Goal: Check status

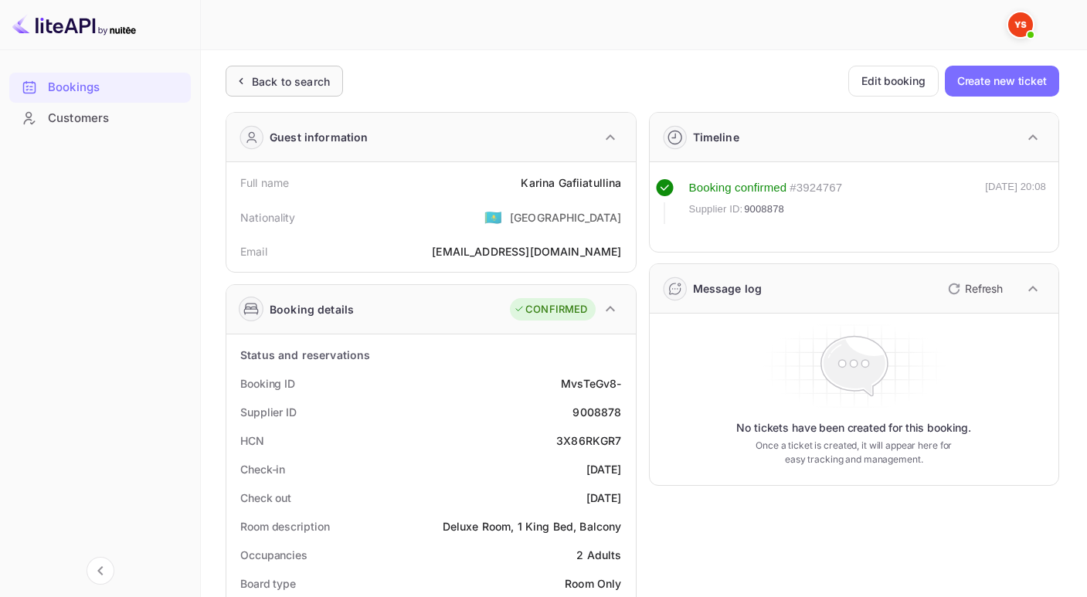
click at [252, 87] on div "Back to search" at bounding box center [291, 81] width 78 height 16
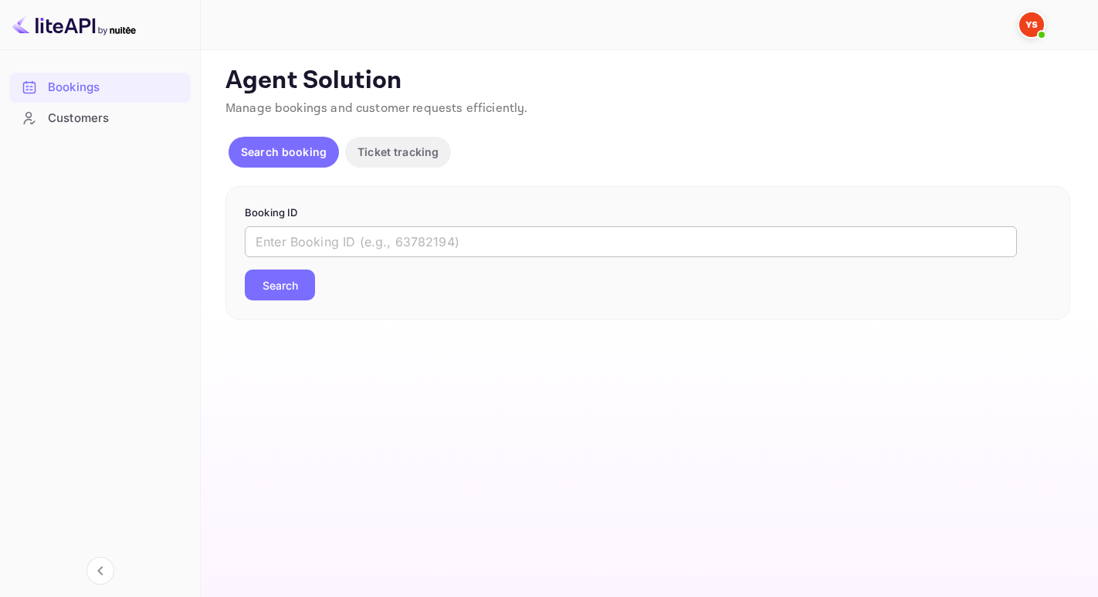
click at [367, 249] on input "text" at bounding box center [631, 241] width 772 height 31
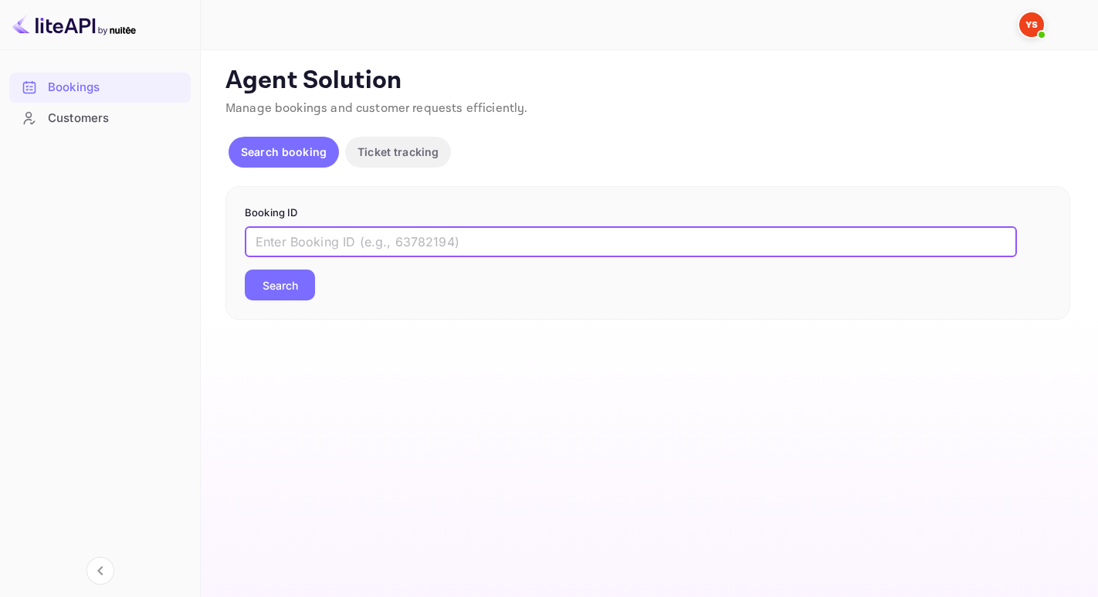
paste input "9416446"
type input "9416446"
click at [245, 270] on button "Search" at bounding box center [280, 285] width 70 height 31
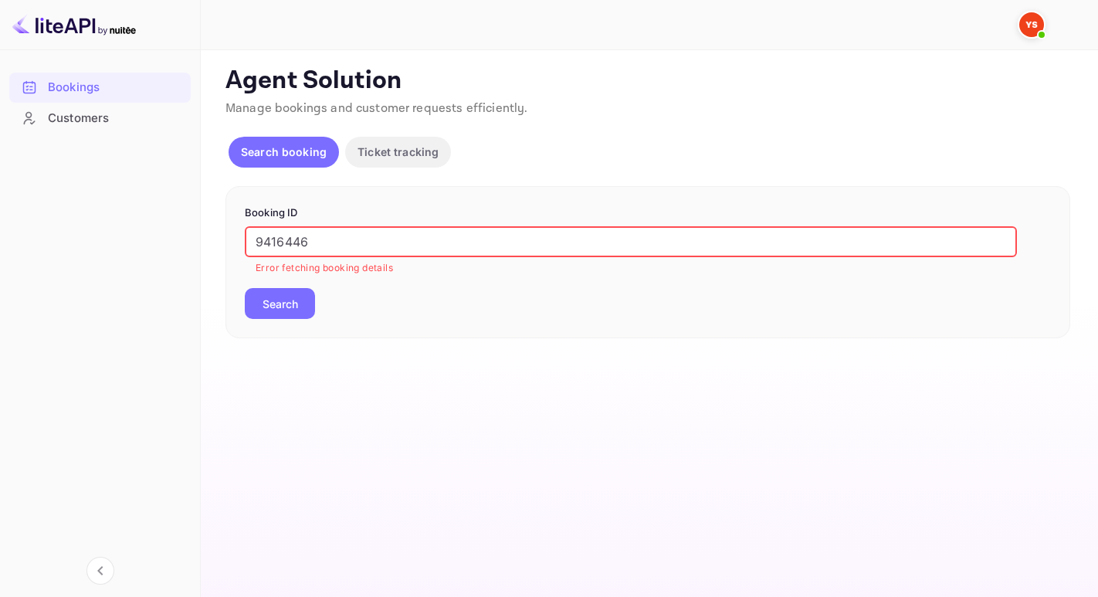
click at [255, 239] on input "9416446" at bounding box center [631, 241] width 772 height 31
click at [245, 288] on button "Search" at bounding box center [280, 303] width 70 height 31
click at [285, 292] on button "Search" at bounding box center [280, 303] width 70 height 31
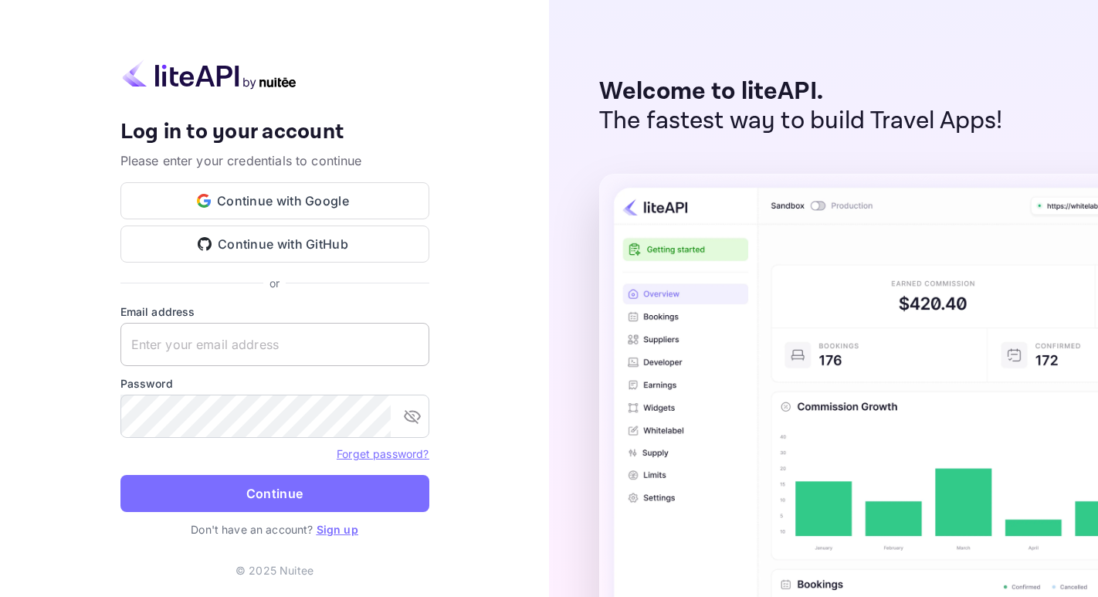
click at [214, 349] on input "text" at bounding box center [274, 344] width 309 height 43
paste input "[EMAIL_ADDRESS][DOMAIN_NAME]"
type input "[EMAIL_ADDRESS][DOMAIN_NAME]"
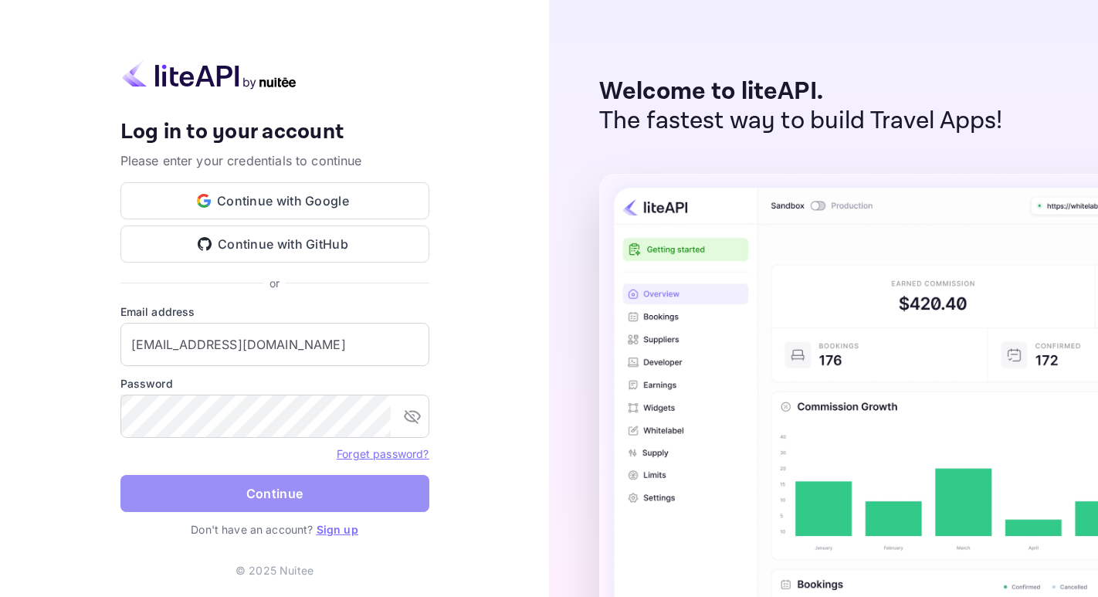
click at [285, 494] on button "Continue" at bounding box center [274, 493] width 309 height 37
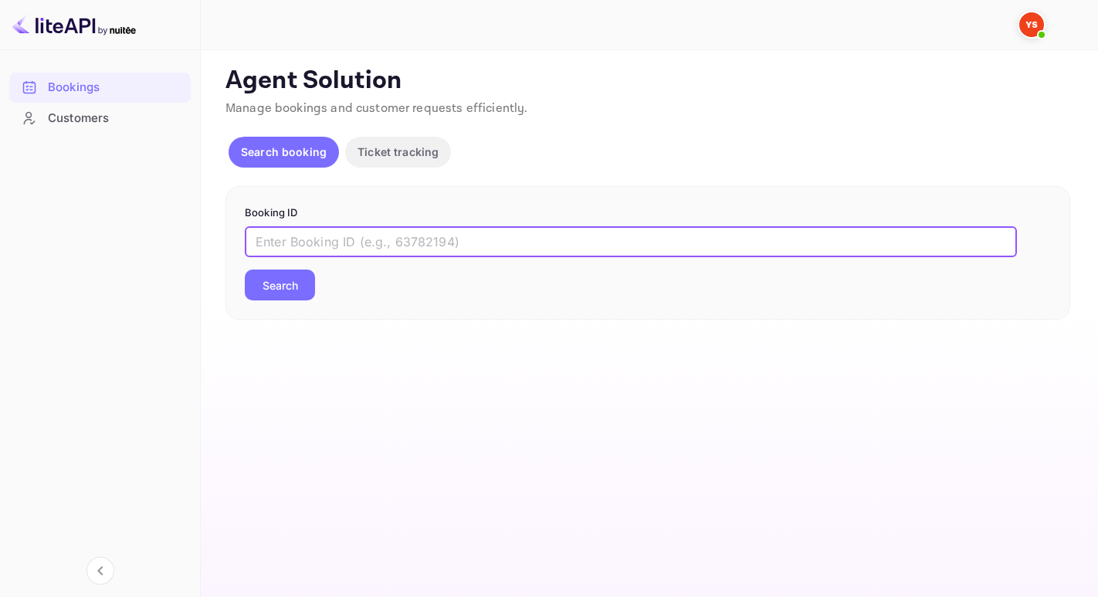
click at [381, 237] on input "text" at bounding box center [631, 241] width 772 height 31
paste input "9416446"
type input "9416446"
click at [245, 270] on button "Search" at bounding box center [280, 285] width 70 height 31
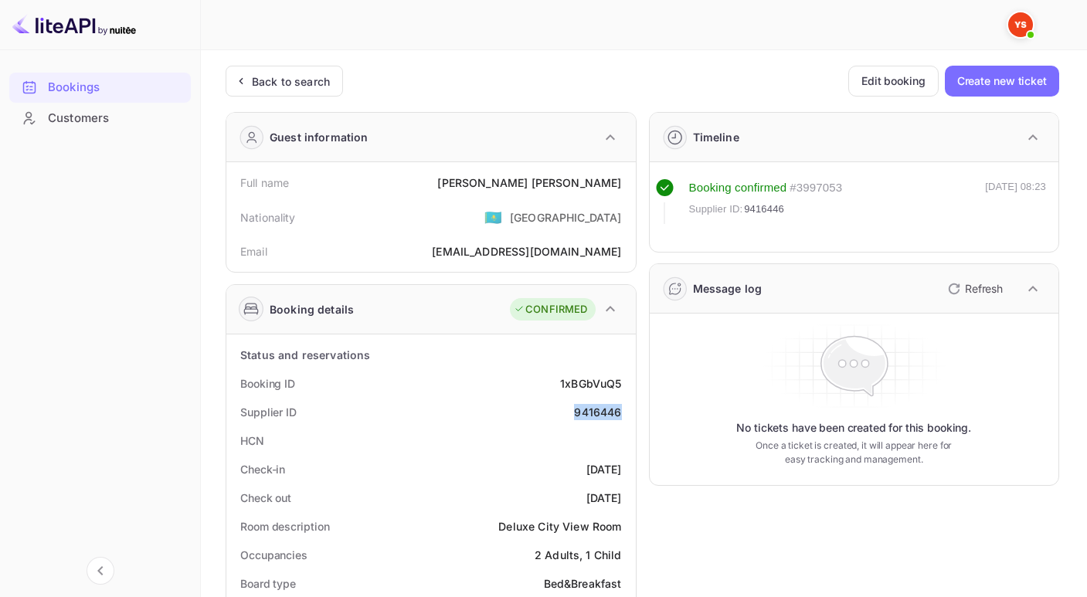
drag, startPoint x: 551, startPoint y: 403, endPoint x: 623, endPoint y: 412, distance: 71.7
click at [623, 412] on div "Supplier ID 9416446" at bounding box center [430, 412] width 397 height 29
copy div "9416446"
drag, startPoint x: 514, startPoint y: 186, endPoint x: 627, endPoint y: 185, distance: 113.5
click at [627, 185] on div "Full name [PERSON_NAME]" at bounding box center [430, 182] width 397 height 29
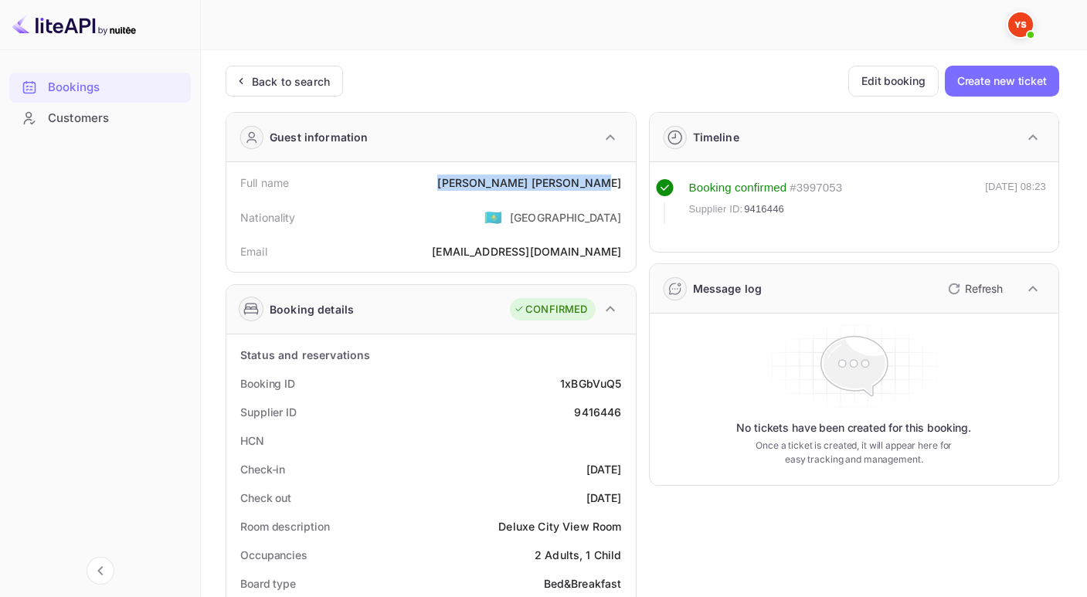
copy div "[PERSON_NAME]"
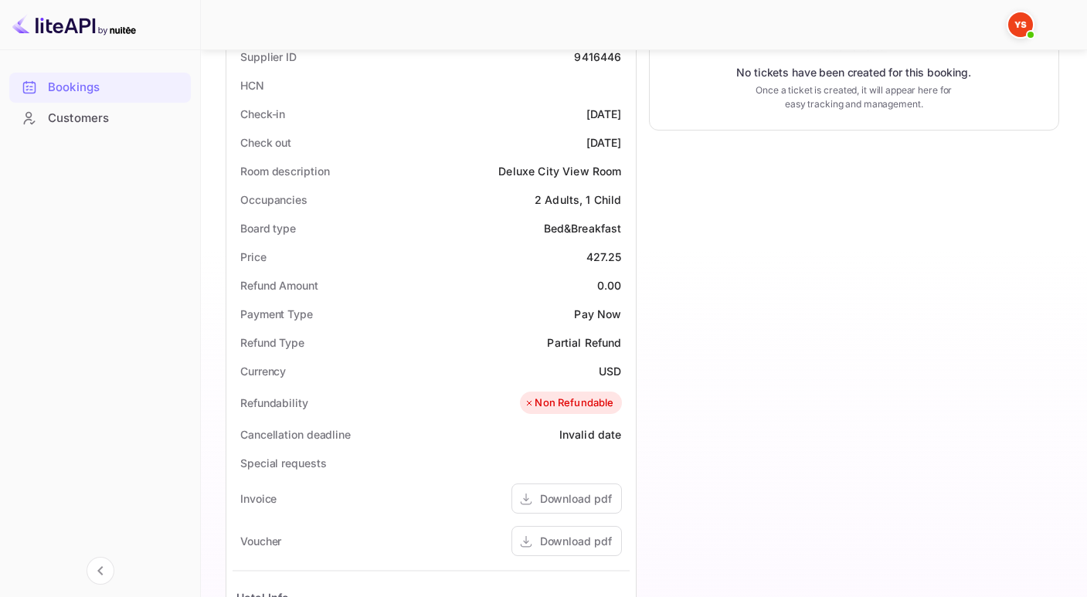
scroll to position [356, 0]
drag, startPoint x: 579, startPoint y: 259, endPoint x: 628, endPoint y: 258, distance: 48.7
click at [628, 258] on div "Price 427.25" at bounding box center [430, 256] width 397 height 29
copy div "427.25"
